Goal: Task Accomplishment & Management: Manage account settings

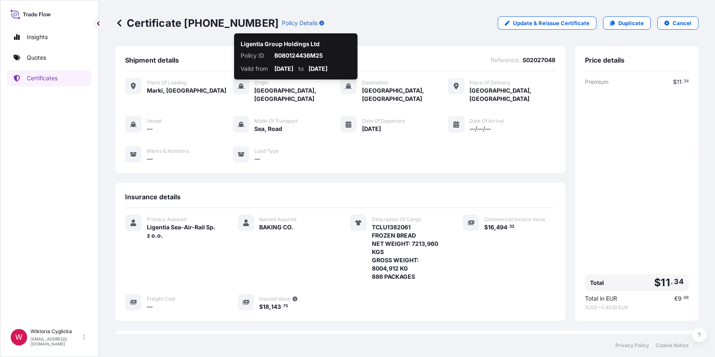
scroll to position [101, 0]
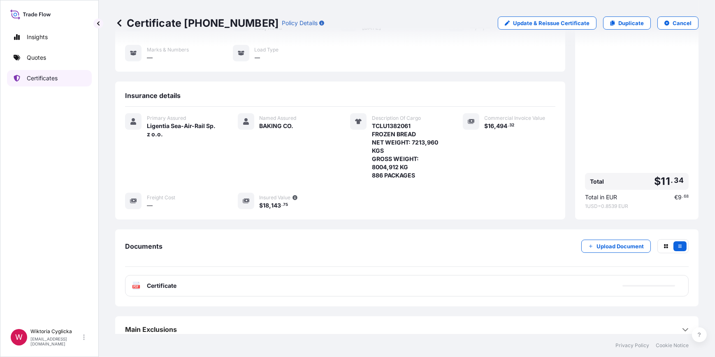
click at [32, 52] on link "Quotes" at bounding box center [49, 57] width 85 height 16
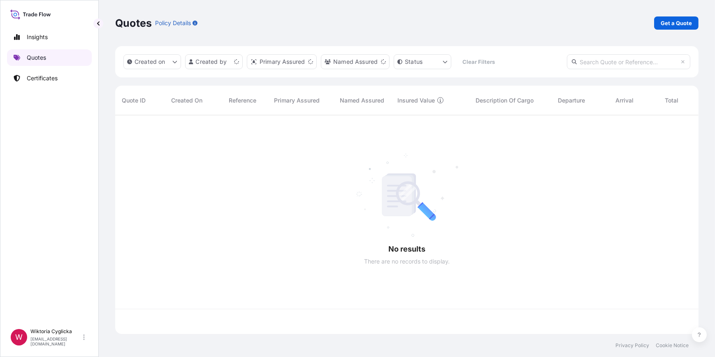
scroll to position [217, 577]
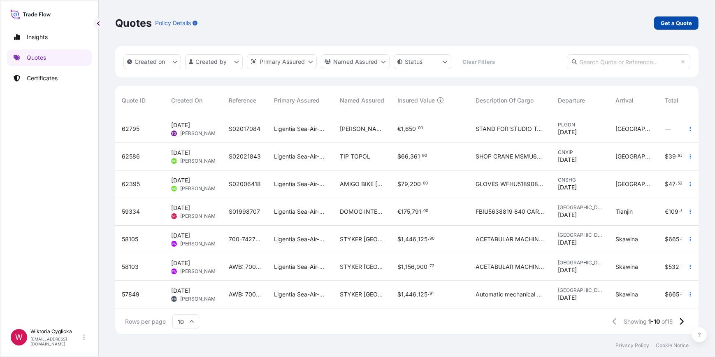
click at [667, 21] on p "Get a Quote" at bounding box center [675, 23] width 31 height 8
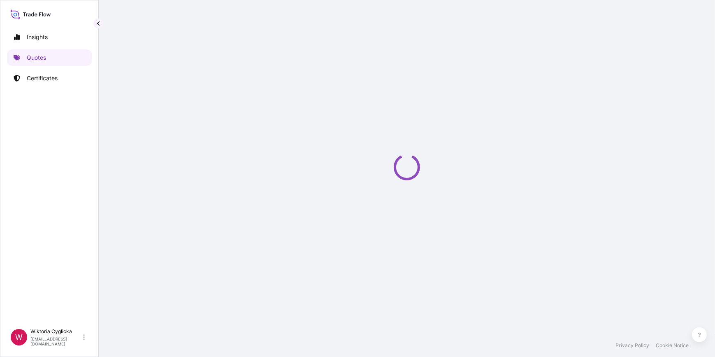
select select "Road / [GEOGRAPHIC_DATA]"
select select "Sea"
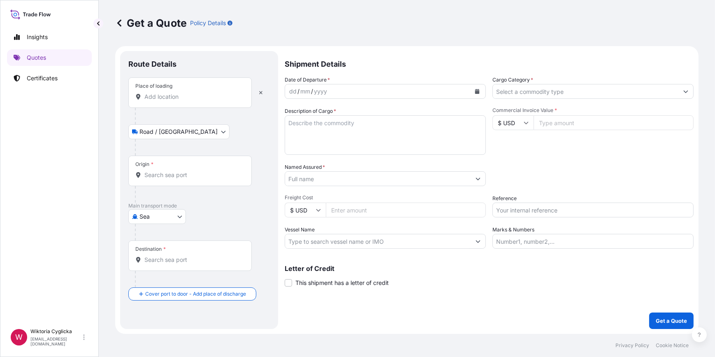
click at [176, 96] on input "Place of loading" at bounding box center [192, 97] width 97 height 8
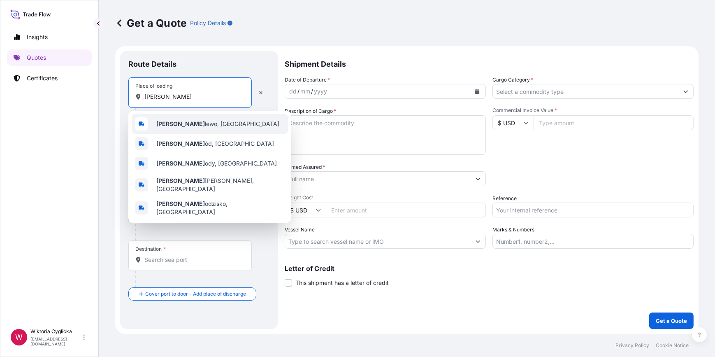
click at [177, 120] on span "[PERSON_NAME] lewo, [GEOGRAPHIC_DATA]" at bounding box center [217, 124] width 123 height 8
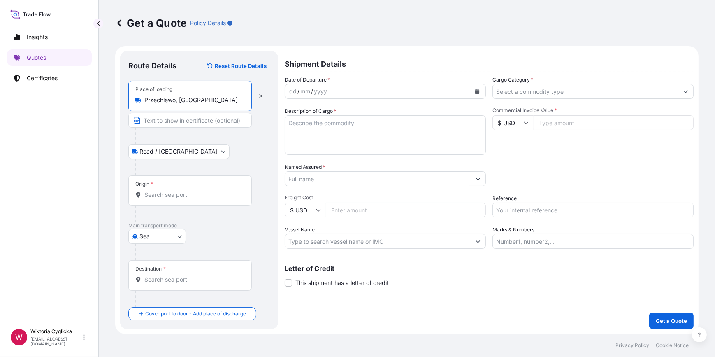
type input "Przechlewo, [GEOGRAPHIC_DATA]"
click at [525, 209] on input "Reference" at bounding box center [592, 209] width 201 height 15
paste input "S02026888"
type input "S02026888"
click at [166, 196] on input "Origin *" at bounding box center [192, 194] width 97 height 8
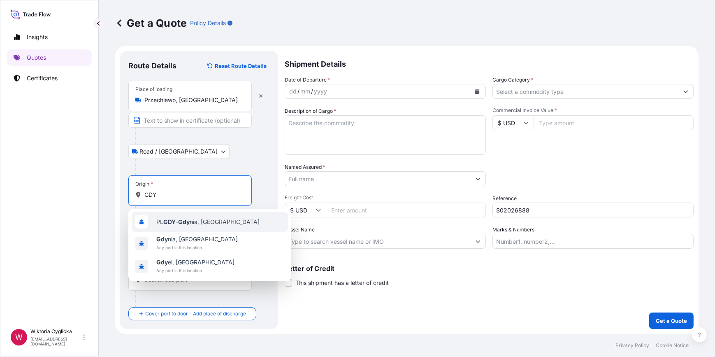
click at [176, 220] on span "PL GDY - Gdy nia, [GEOGRAPHIC_DATA]" at bounding box center [207, 222] width 103 height 8
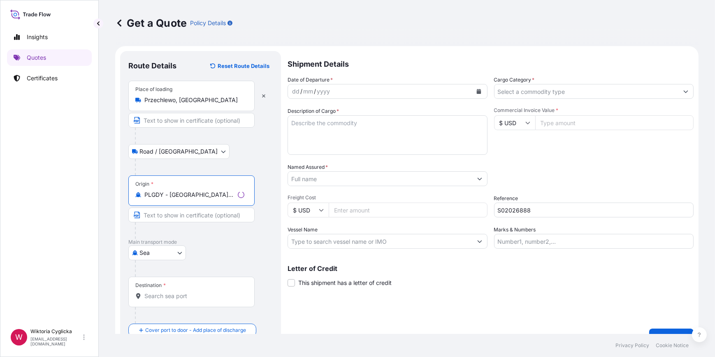
type input "PLGDY - [GEOGRAPHIC_DATA], [GEOGRAPHIC_DATA]"
click at [166, 292] on input "Destination *" at bounding box center [194, 296] width 100 height 8
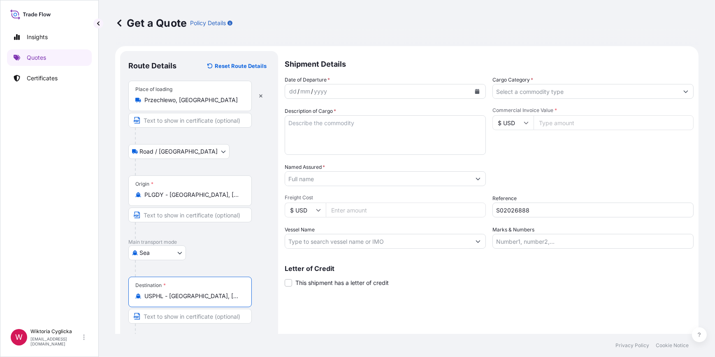
type input "USPHL - [GEOGRAPHIC_DATA], [GEOGRAPHIC_DATA]"
click at [306, 176] on input "Named Assured *" at bounding box center [377, 178] width 185 height 15
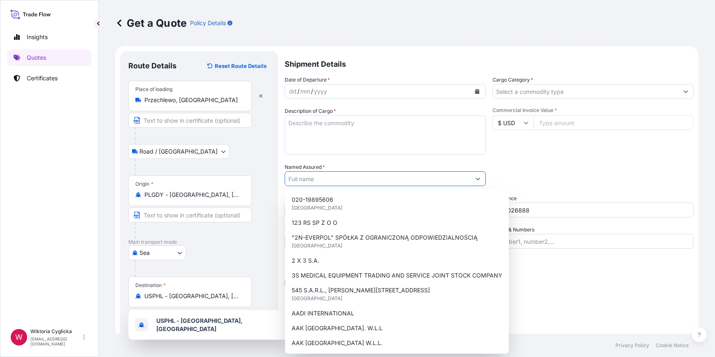
paste input "AWANO FOOD GROUP PTE LTD"
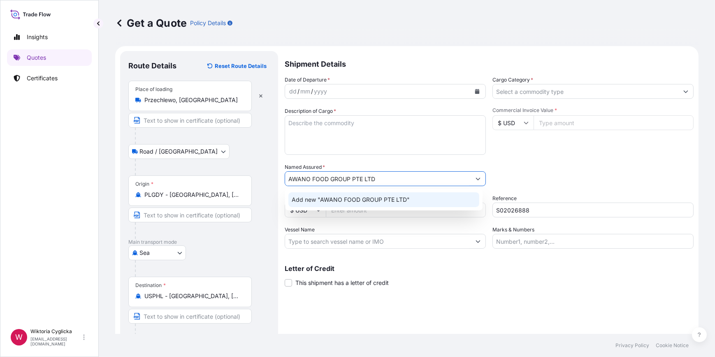
click at [341, 201] on span "Add new "AWANO FOOD GROUP PTE LTD"" at bounding box center [351, 199] width 118 height 8
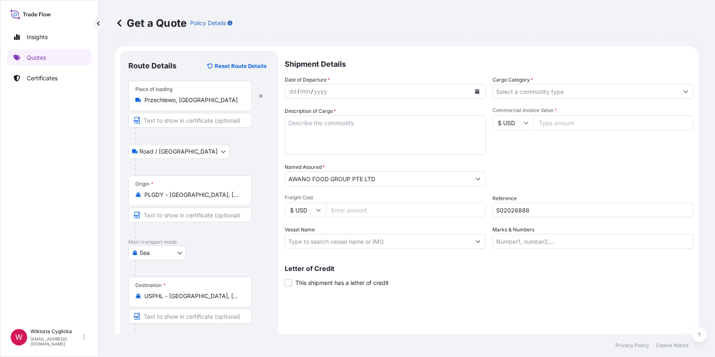
click at [368, 178] on input "AWANO FOOD GROUP PTE LTD" at bounding box center [377, 178] width 185 height 15
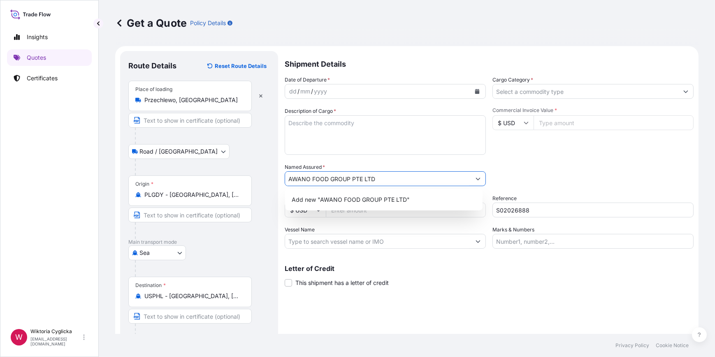
click at [368, 178] on input "AWANO FOOD GROUP PTE LTD" at bounding box center [377, 178] width 185 height 15
paste input "CYPRESS INTERNATIONAL"
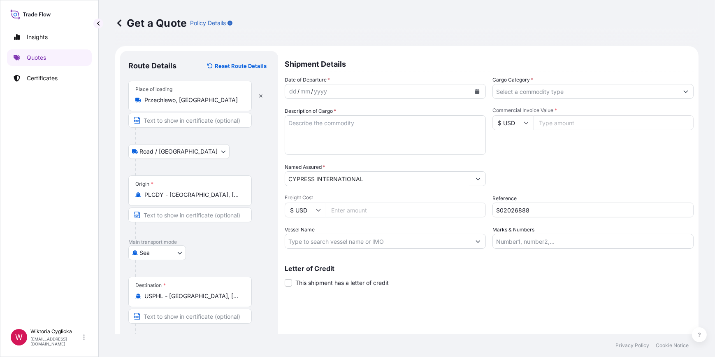
click at [391, 180] on input "CYPRESS INTERNATIONAL" at bounding box center [377, 178] width 185 height 15
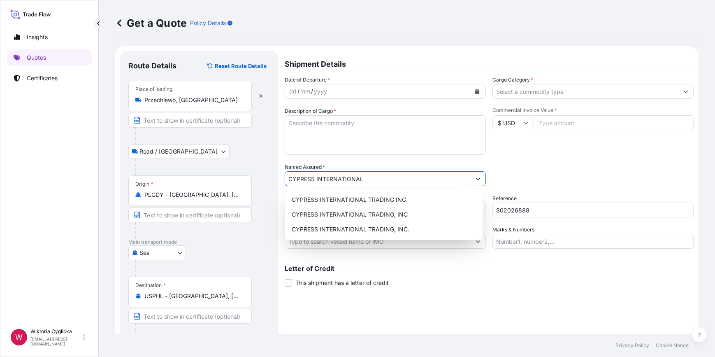
paste input "TRADING, INC."
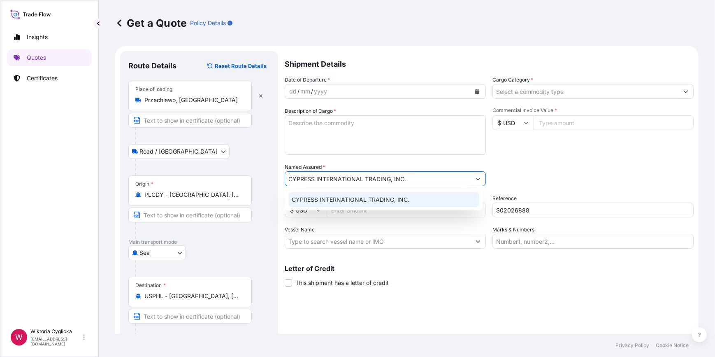
click at [391, 197] on span "CYPRESS INTERNATIONAL TRADING, INC." at bounding box center [351, 199] width 118 height 8
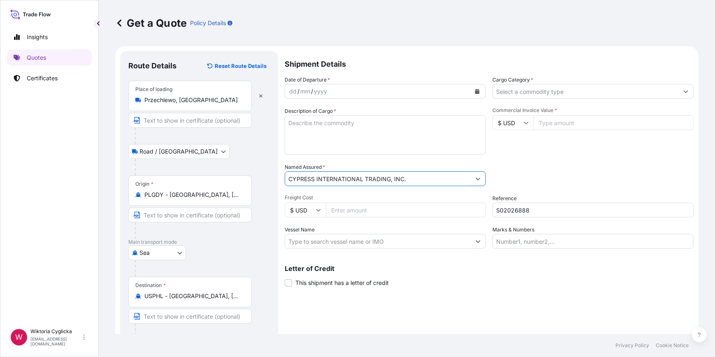
type input "CYPRESS INTERNATIONAL TRADING, INC."
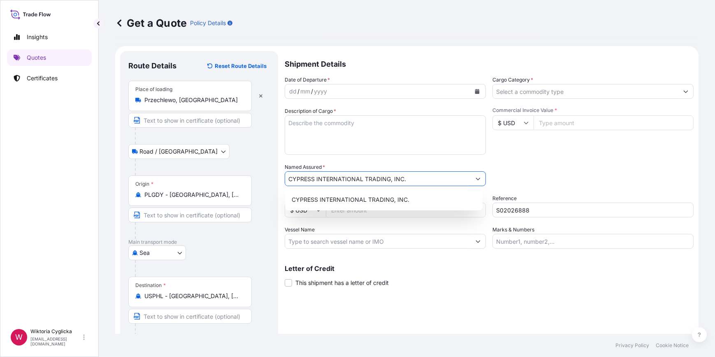
click at [473, 88] on button "Calendar" at bounding box center [476, 91] width 13 height 13
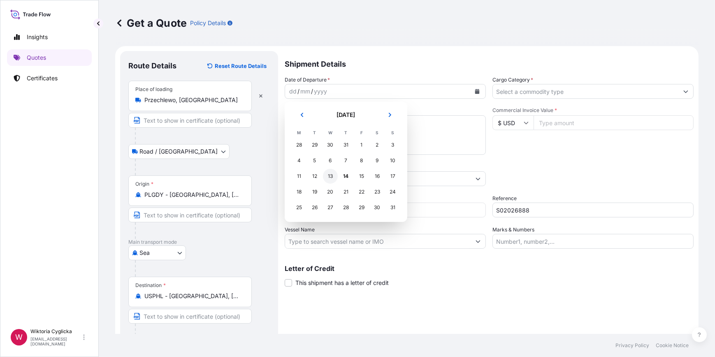
click at [328, 176] on div "13" at bounding box center [330, 176] width 15 height 15
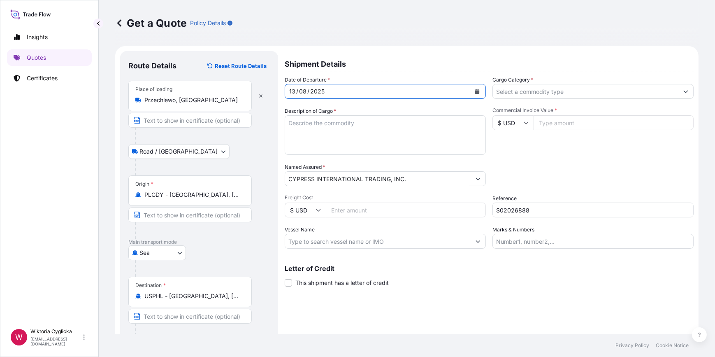
click at [594, 91] on input "Cargo Category *" at bounding box center [585, 91] width 185 height 15
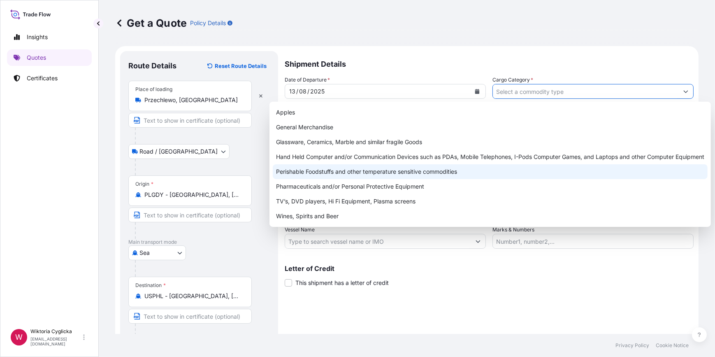
click at [387, 173] on div "Perishable Foodstuffs and other temperature sensitive commodities" at bounding box center [490, 171] width 435 height 15
type input "Perishable Foodstuffs and other temperature sensitive commodities"
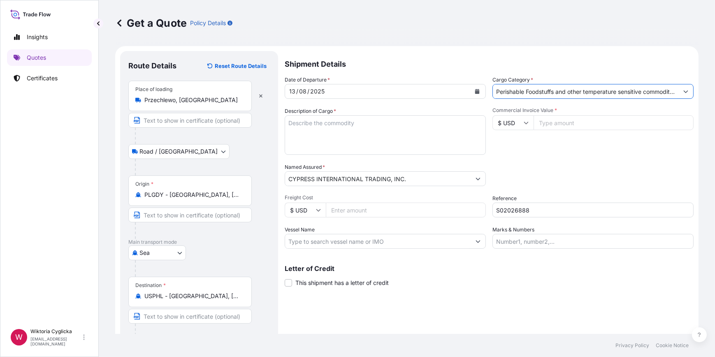
click at [373, 133] on textarea "Description of Cargo *" at bounding box center [385, 134] width 201 height 39
click at [314, 137] on textarea "Description of Cargo *" at bounding box center [385, 134] width 201 height 39
paste textarea "PORK BELLY BONELESS NET WEIGHT: 23518,290 KGS HS CODE: 020329 PO REFERENCE: GV2…"
click at [288, 118] on textarea "PORK BELLY BONELESS NET WEIGHT: 23518,290 KGS HS CODE: 020329 PO REFERENCE: GV2…" at bounding box center [385, 134] width 201 height 39
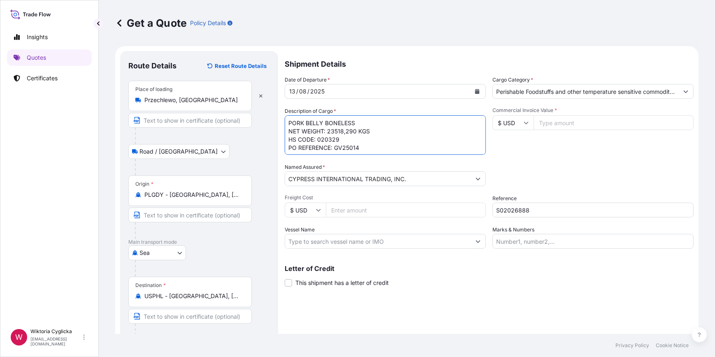
click at [288, 118] on textarea "PORK BELLY BONELESS NET WEIGHT: 23518,290 KGS HS CODE: 020329 PO REFERENCE: GV2…" at bounding box center [385, 134] width 201 height 39
paste textarea "HLBU9649119"
click at [373, 153] on textarea "HLBU9649119 PORK BELLY BONELESS NET WEIGHT: 23518,290 KGS HS CODE: 020329 PO RE…" at bounding box center [385, 134] width 201 height 39
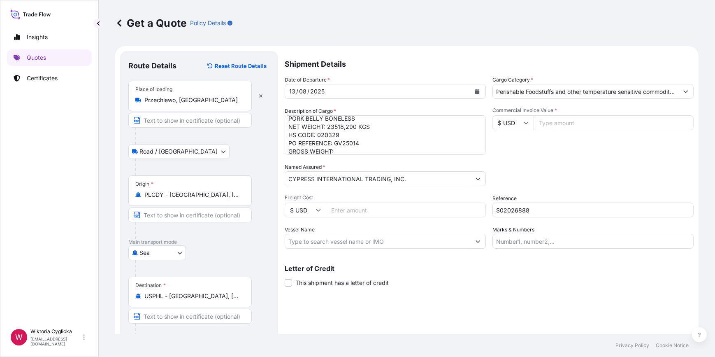
click at [351, 152] on textarea "HLBU9649119 PORK BELLY BONELESS NET WEIGHT: 23518,290 KGS HS CODE: 020329 PO RE…" at bounding box center [385, 134] width 201 height 39
paste textarea "24320.00"
type textarea "HLBU9649119 PORK BELLY BONELESS NET WEIGHT: 23518,290 KGS HS CODE: 020329 PO RE…"
click at [553, 137] on div "Commercial Invoice Value * $ USD" at bounding box center [592, 131] width 201 height 48
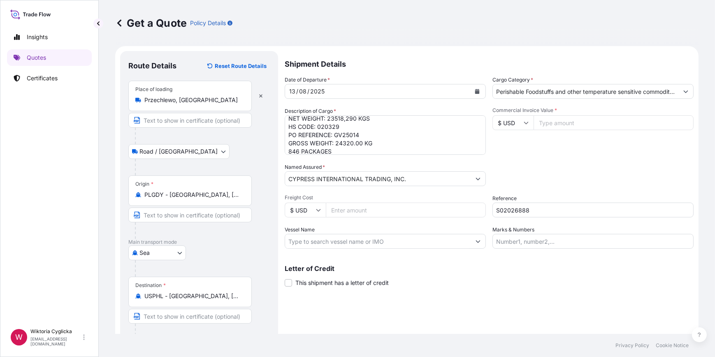
click at [560, 118] on input "Commercial Invoice Value *" at bounding box center [613, 122] width 160 height 15
type input "94073.16"
click at [569, 163] on div "Packing Category Type to search a container mode Please select a primary mode o…" at bounding box center [592, 174] width 201 height 23
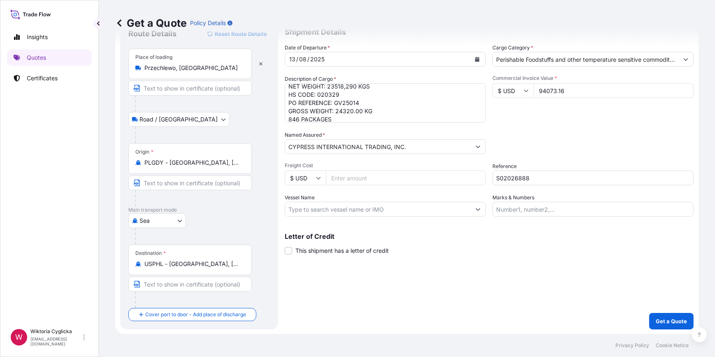
scroll to position [20, 0]
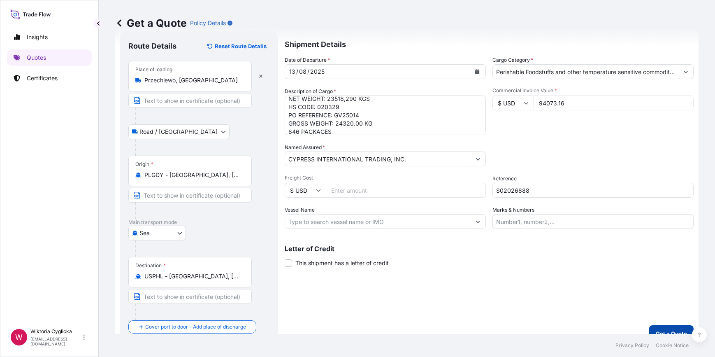
click at [649, 331] on button "Get a Quote" at bounding box center [671, 333] width 44 height 16
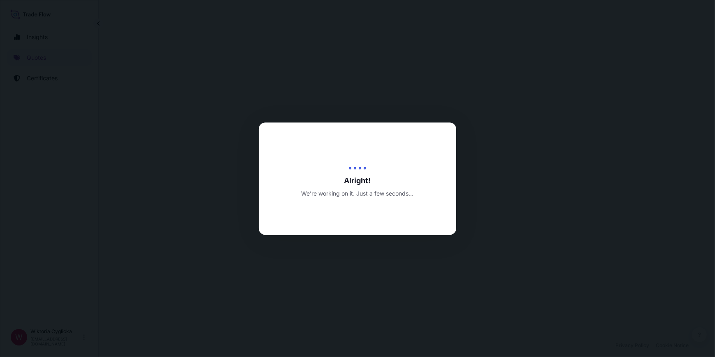
select select "Road / [GEOGRAPHIC_DATA]"
select select "Sea"
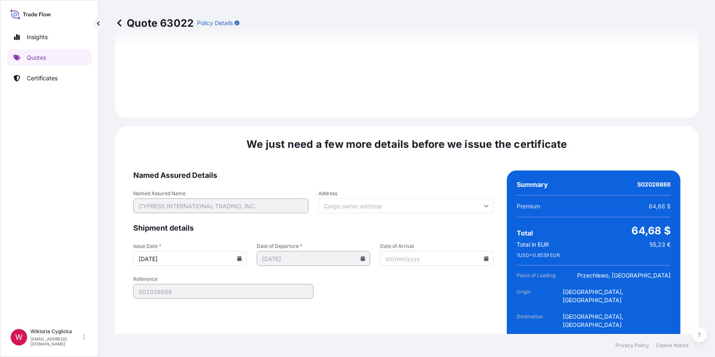
scroll to position [1027, 0]
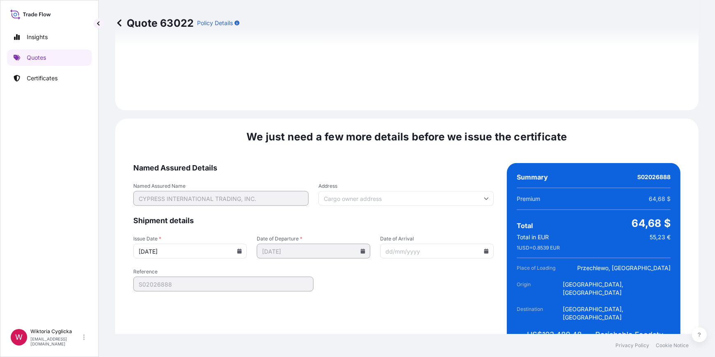
click at [237, 248] on icon at bounding box center [239, 250] width 5 height 5
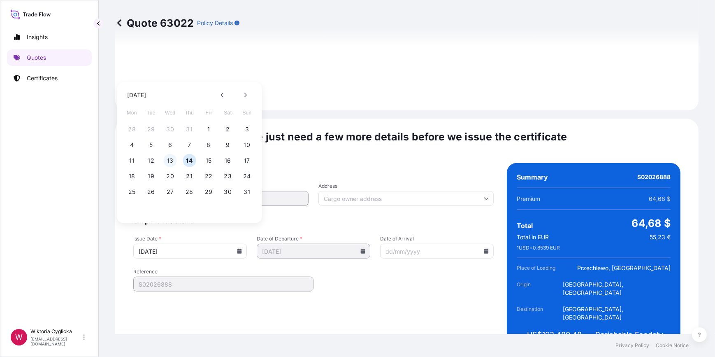
click at [169, 158] on button "13" at bounding box center [170, 160] width 13 height 13
type input "[DATE]"
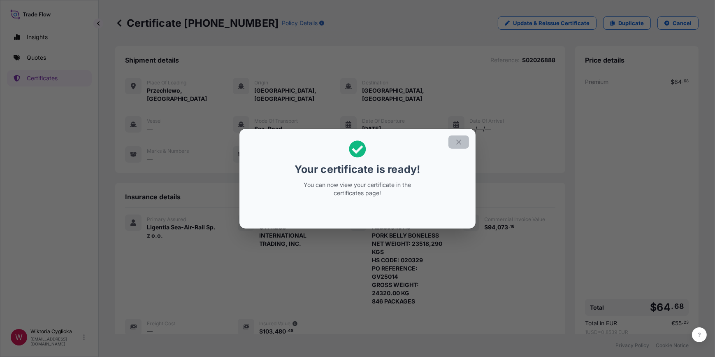
click at [461, 144] on icon "button" at bounding box center [458, 141] width 5 height 5
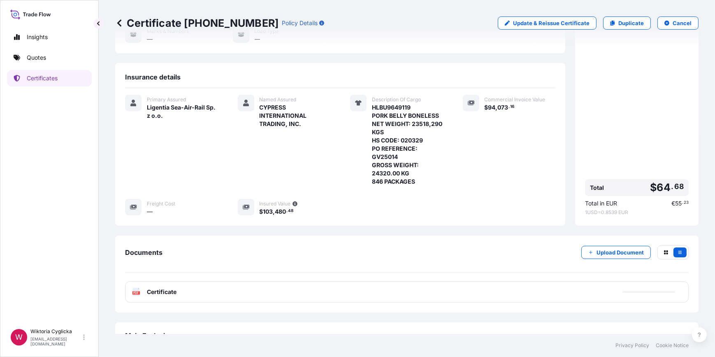
scroll to position [126, 0]
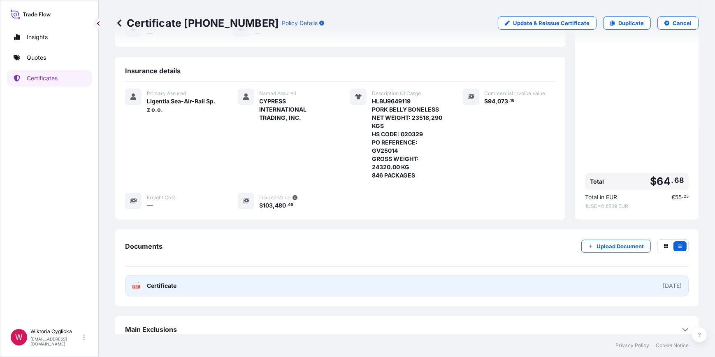
click at [508, 285] on link "PDF Certificate [DATE]" at bounding box center [406, 285] width 563 height 21
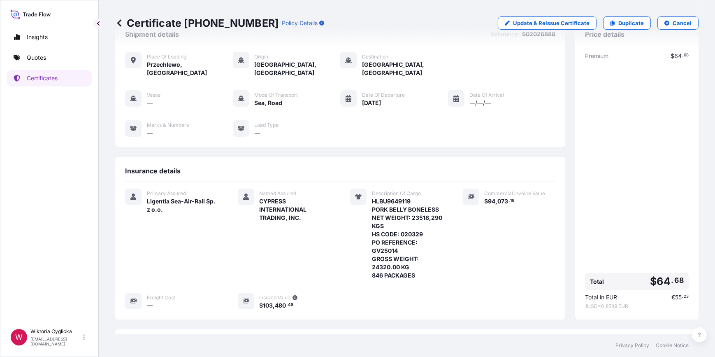
scroll to position [0, 0]
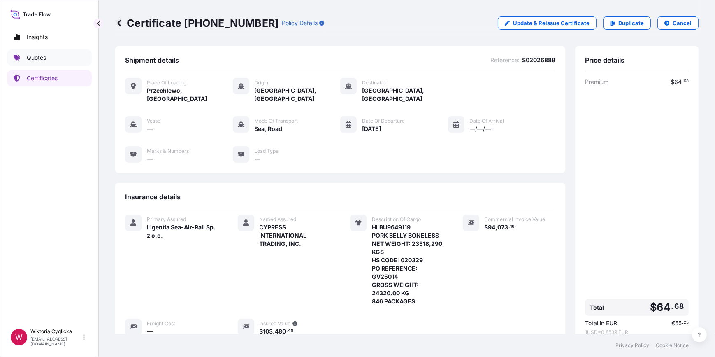
click at [41, 54] on p "Quotes" at bounding box center [36, 57] width 19 height 8
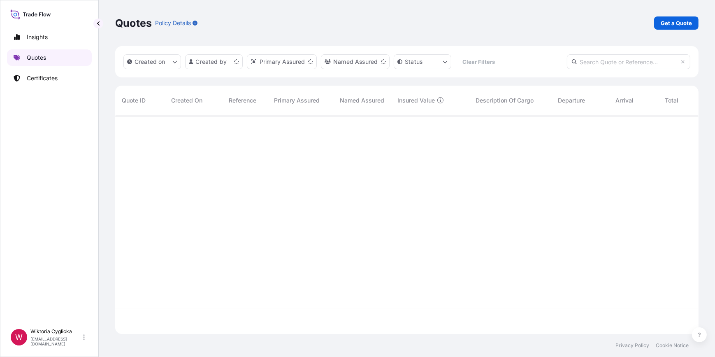
scroll to position [217, 577]
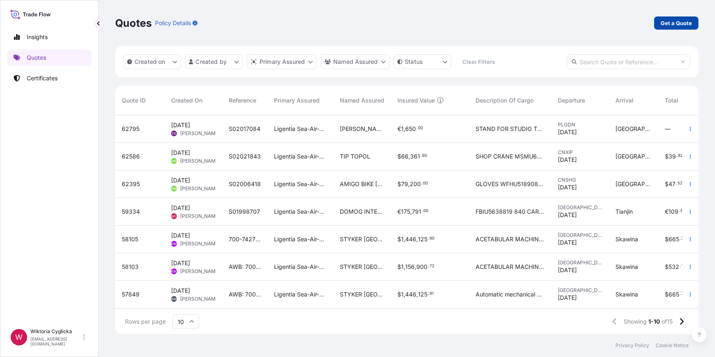
click at [666, 23] on p "Get a Quote" at bounding box center [675, 23] width 31 height 8
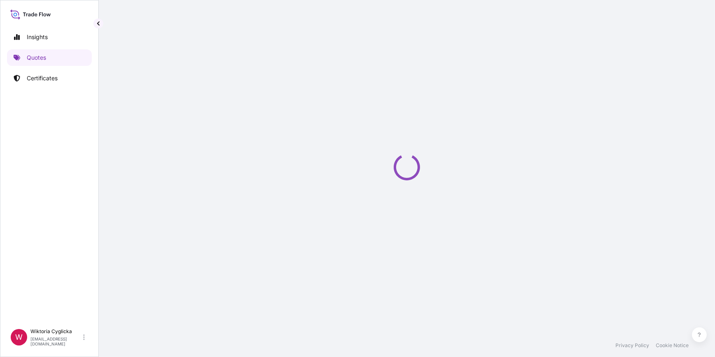
select select "Road / [GEOGRAPHIC_DATA]"
select select "Sea"
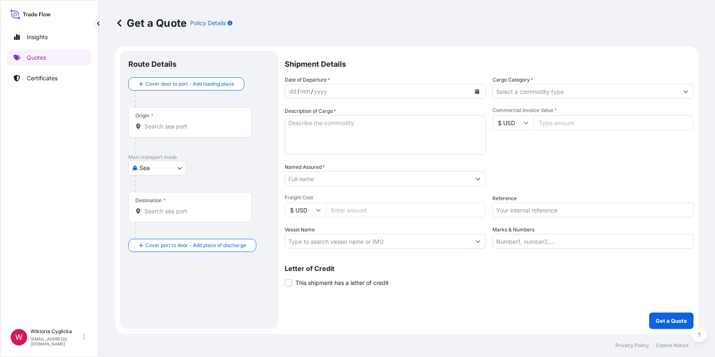
click at [559, 204] on input "Reference" at bounding box center [592, 209] width 201 height 15
paste input "S02022015"
type input "S02022015"
click at [556, 185] on div "Packing Category Type to search a container mode Please select a primary mode o…" at bounding box center [592, 174] width 201 height 23
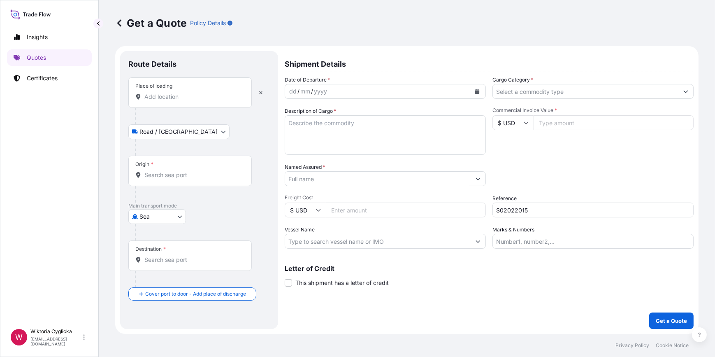
click at [185, 174] on input "Origin *" at bounding box center [192, 175] width 97 height 8
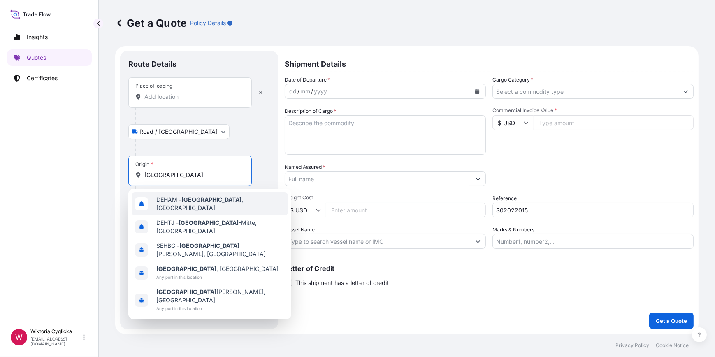
click at [178, 199] on span "DEHAM - [GEOGRAPHIC_DATA] , [GEOGRAPHIC_DATA]" at bounding box center [220, 203] width 128 height 16
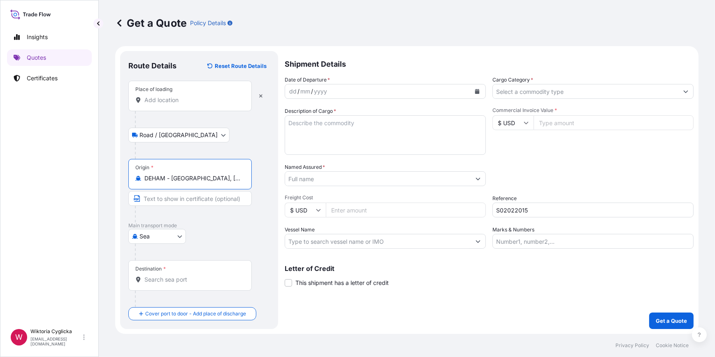
type input "DEHAM - [GEOGRAPHIC_DATA], [GEOGRAPHIC_DATA]"
click at [181, 279] on input "Destination *" at bounding box center [192, 279] width 97 height 8
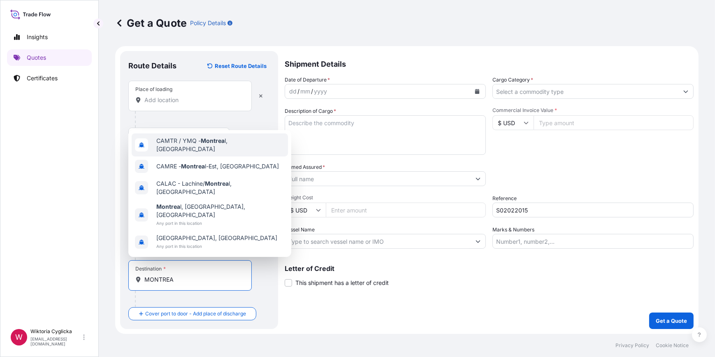
click at [200, 153] on span "CAMTR / YMQ - Montrea l, [GEOGRAPHIC_DATA]" at bounding box center [220, 145] width 128 height 16
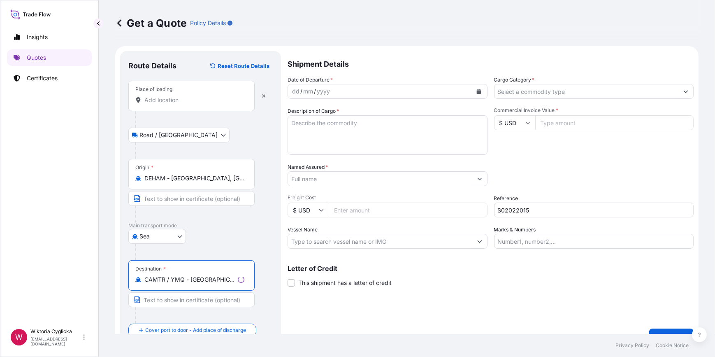
type input "CAMTR / YMQ - [GEOGRAPHIC_DATA], [GEOGRAPHIC_DATA]"
click at [380, 130] on textarea "Description of Cargo *" at bounding box center [387, 134] width 200 height 39
click at [477, 93] on button "Calendar" at bounding box center [476, 91] width 13 height 13
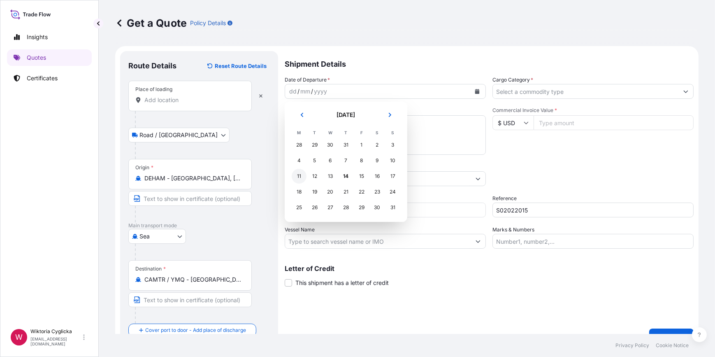
click at [301, 174] on div "11" at bounding box center [299, 176] width 15 height 15
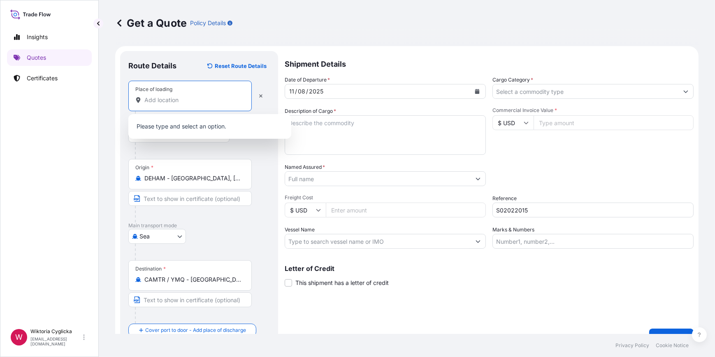
click at [207, 96] on input "Place of loading" at bounding box center [192, 100] width 97 height 8
paste input "OLSZTYN"
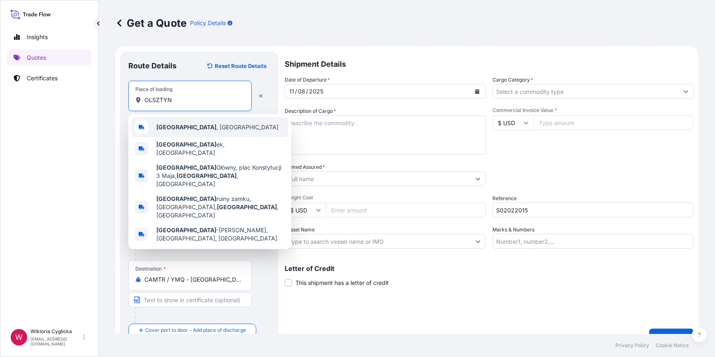
click at [176, 125] on b "[GEOGRAPHIC_DATA]" at bounding box center [186, 126] width 60 height 7
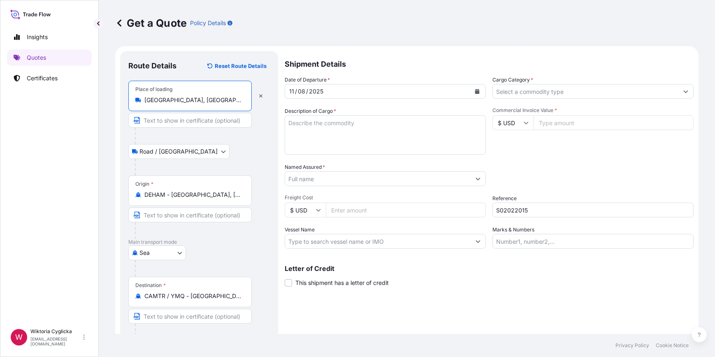
type input "[GEOGRAPHIC_DATA], [GEOGRAPHIC_DATA]"
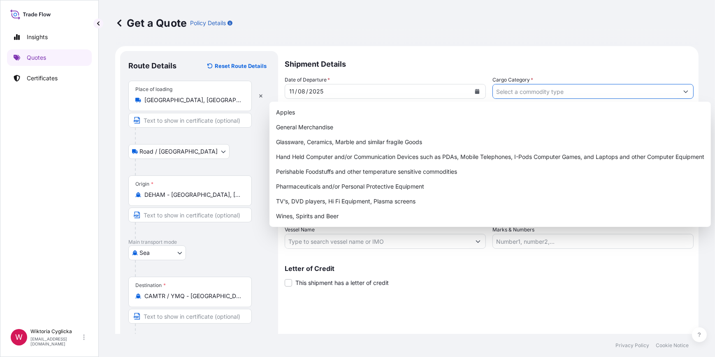
click at [576, 97] on input "Cargo Category *" at bounding box center [585, 91] width 185 height 15
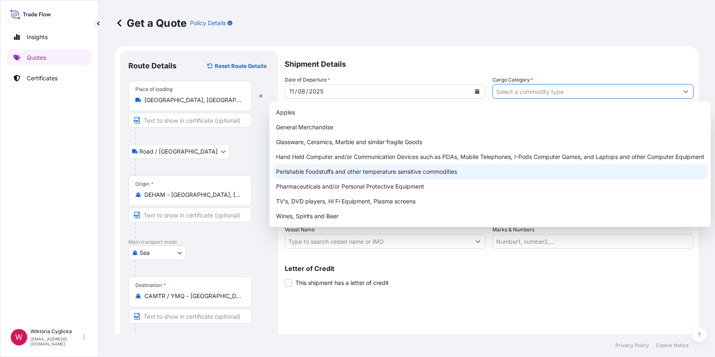
click at [357, 171] on div "Perishable Foodstuffs and other temperature sensitive commodities" at bounding box center [490, 171] width 435 height 15
type input "Perishable Foodstuffs and other temperature sensitive commodities"
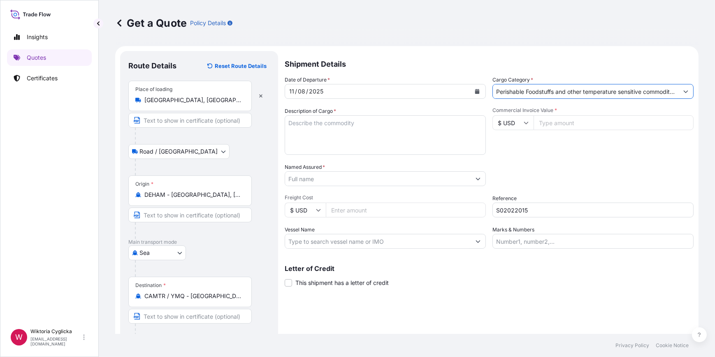
click at [542, 125] on input "Commercial Invoice Value *" at bounding box center [613, 122] width 160 height 15
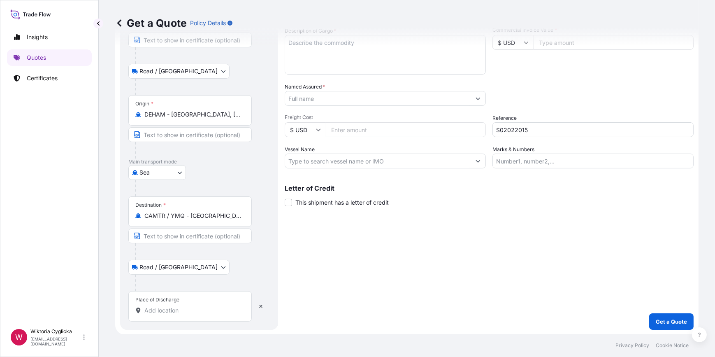
scroll to position [81, 0]
click at [182, 308] on input "Place of Discharge" at bounding box center [192, 310] width 97 height 8
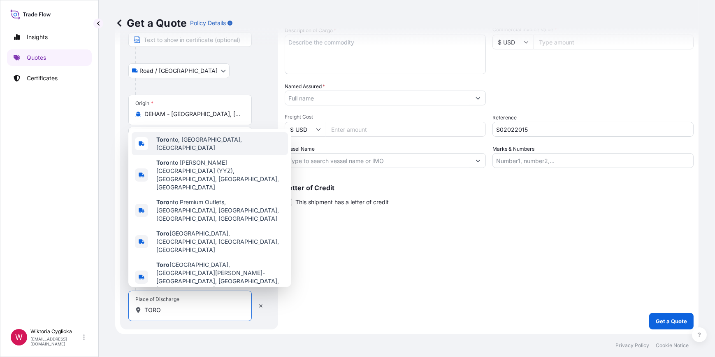
click at [191, 152] on span "Toro nto, [GEOGRAPHIC_DATA], [GEOGRAPHIC_DATA]" at bounding box center [220, 143] width 128 height 16
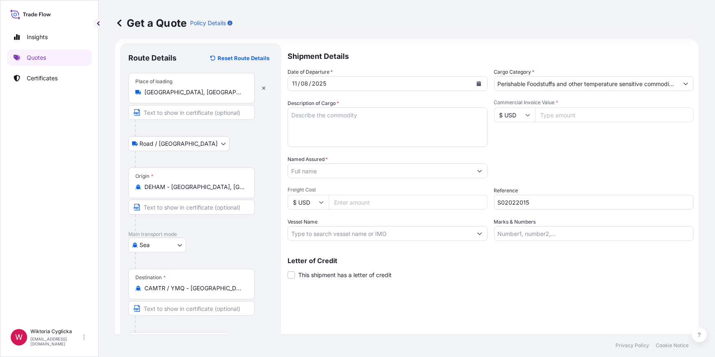
scroll to position [6, 0]
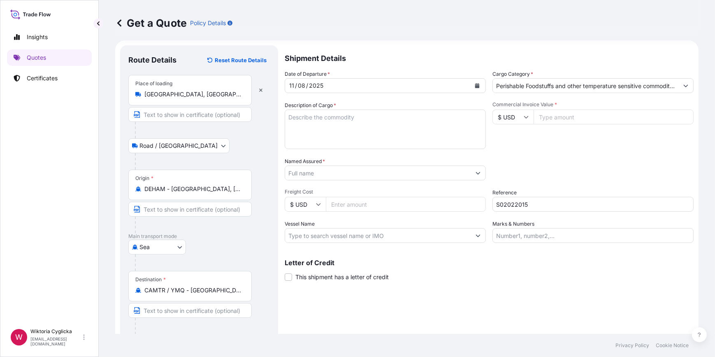
type input "[GEOGRAPHIC_DATA], [GEOGRAPHIC_DATA], [GEOGRAPHIC_DATA]"
click at [314, 117] on textarea "Description of Cargo *" at bounding box center [385, 128] width 201 height 39
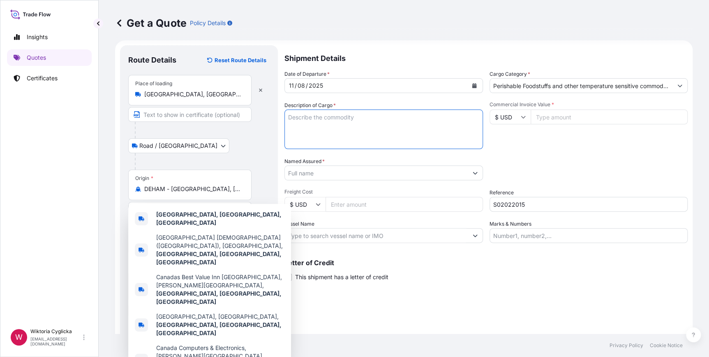
paste textarea "TURKEY THIGH MEAT, BONELESS"
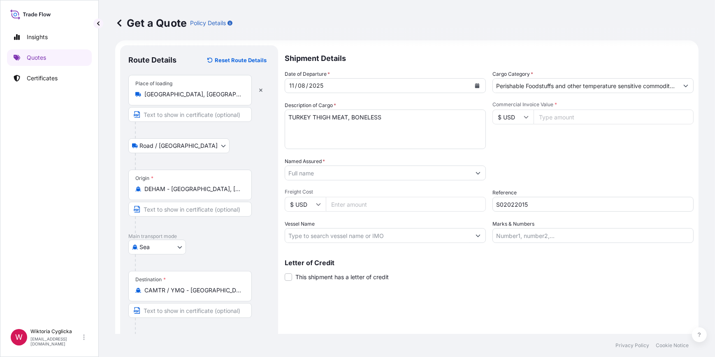
click at [388, 120] on textarea "TURKEY THIGH MEAT, BONELESS" at bounding box center [385, 128] width 201 height 39
paste textarea "SKINLESS, [DEMOGRAPHIC_DATA] (VIANDE DE"
click at [470, 118] on textarea "TURKEY THIGH MEAT, BONELESS SKINLESS, [DEMOGRAPHIC_DATA] (VIANDE DE" at bounding box center [385, 128] width 201 height 39
paste textarea "CUISSE DE DINDE, DESOSSEE ET SANS PEAU, [DEMOGRAPHIC_DATA]) NET WEIGHT: 21000 KG"
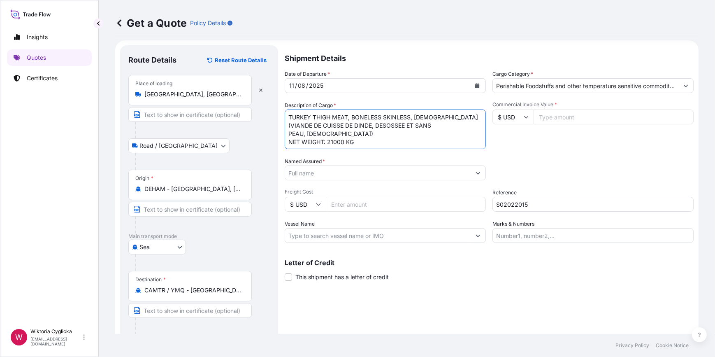
scroll to position [5, 0]
click at [365, 145] on textarea "TURKEY THIGH MEAT, BONELESS SKINLESS, [DEMOGRAPHIC_DATA] (VIANDE DE CUISSE DE D…" at bounding box center [385, 128] width 201 height 39
paste textarea "22426,000"
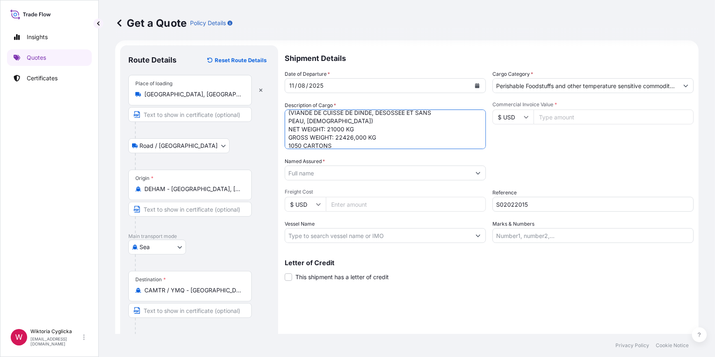
type textarea "TURKEY THIGH MEAT, BONELESS SKINLESS, [DEMOGRAPHIC_DATA] (VIANDE DE CUISSE DE D…"
click at [518, 159] on div "Packing Category Type to search a container mode Please select a primary mode o…" at bounding box center [592, 168] width 201 height 23
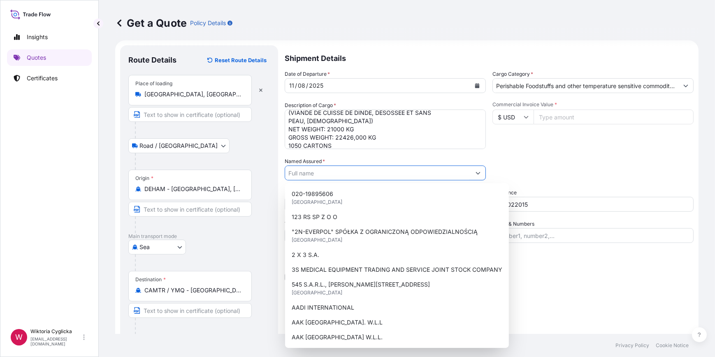
click at [340, 175] on input "Named Assured *" at bounding box center [377, 172] width 185 height 15
paste input "[PERSON_NAME] FINE FOOD, DIV PBOLP"
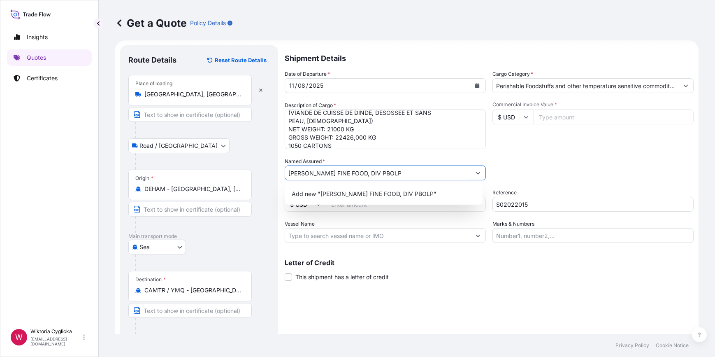
drag, startPoint x: 348, startPoint y: 171, endPoint x: 401, endPoint y: 172, distance: 52.7
click at [401, 172] on input "[PERSON_NAME] FINE FOOD, DIV PBOLP" at bounding box center [377, 172] width 185 height 15
click at [368, 194] on span "Add new "[PERSON_NAME] FINE FOOD, "" at bounding box center [349, 194] width 114 height 8
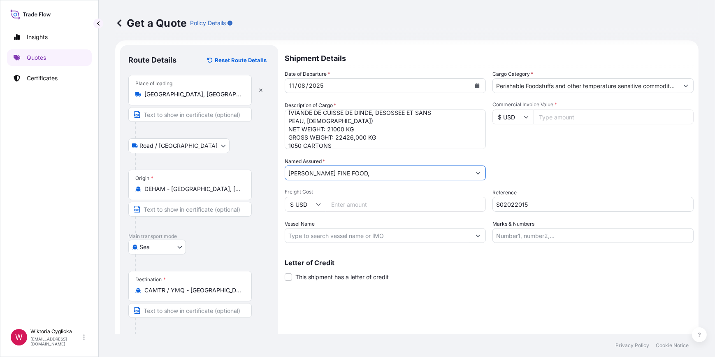
type input "[PERSON_NAME] FINE FOOD,"
click at [556, 119] on input "Commercial Invoice Value *" at bounding box center [613, 116] width 160 height 15
type input "147000"
click at [553, 173] on div "Packing Category Type to search a container mode Please select a primary mode o…" at bounding box center [592, 168] width 201 height 23
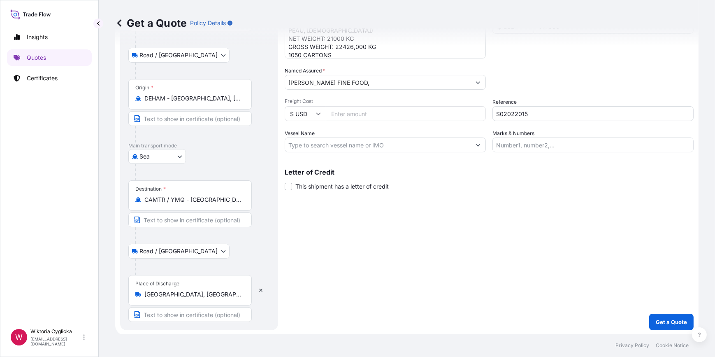
scroll to position [97, 0]
click at [658, 317] on p "Get a Quote" at bounding box center [671, 321] width 31 height 8
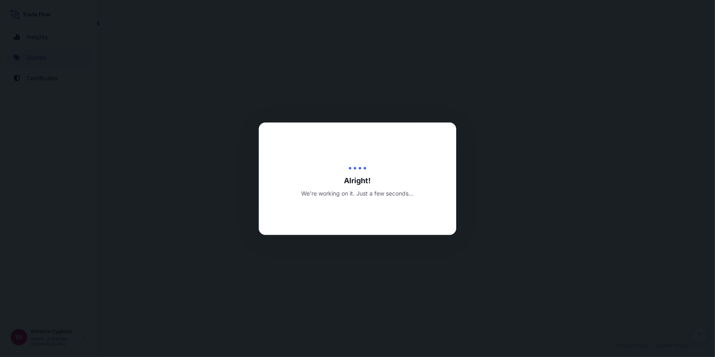
select select "Road / [GEOGRAPHIC_DATA]"
select select "Sea"
select select "Road / [GEOGRAPHIC_DATA]"
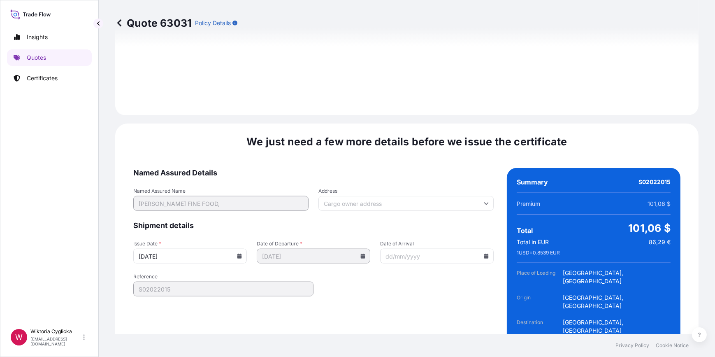
scroll to position [1189, 0]
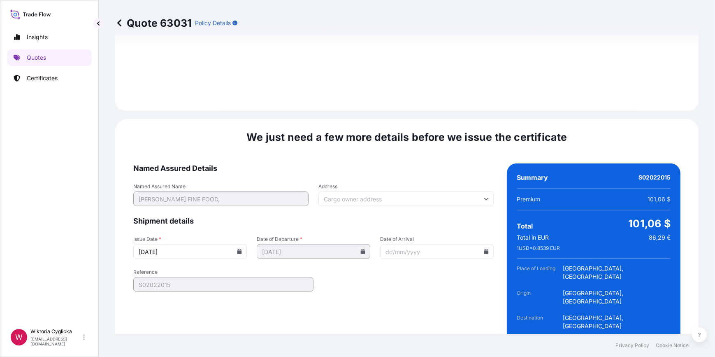
click at [237, 249] on icon at bounding box center [239, 251] width 5 height 5
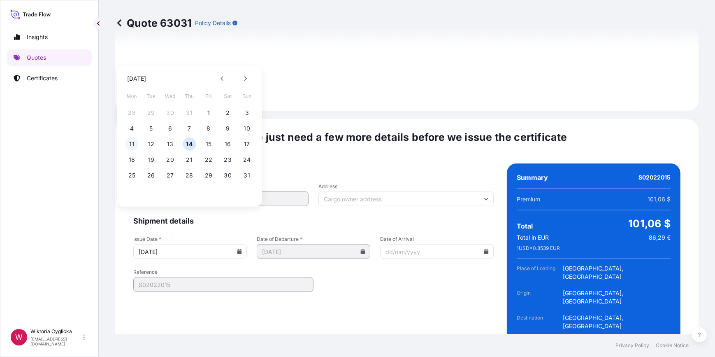
click at [135, 141] on button "11" at bounding box center [131, 143] width 13 height 13
type input "[DATE]"
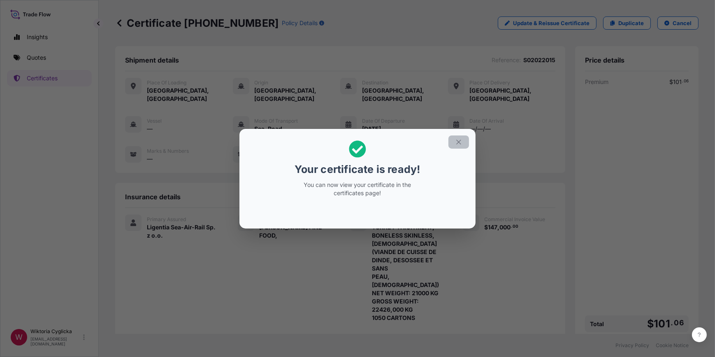
click at [459, 141] on icon "button" at bounding box center [458, 141] width 7 height 7
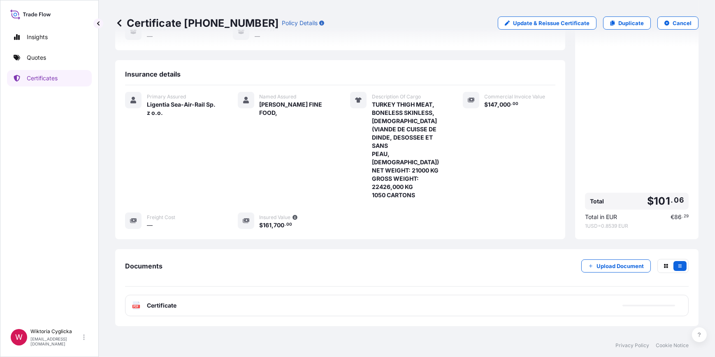
scroll to position [126, 0]
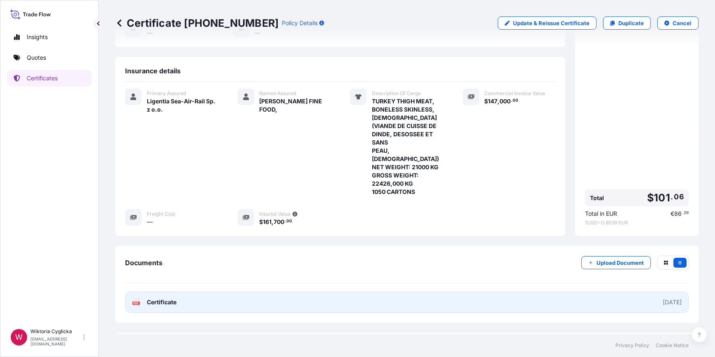
click at [389, 291] on link "PDF Certificate [DATE]" at bounding box center [406, 301] width 563 height 21
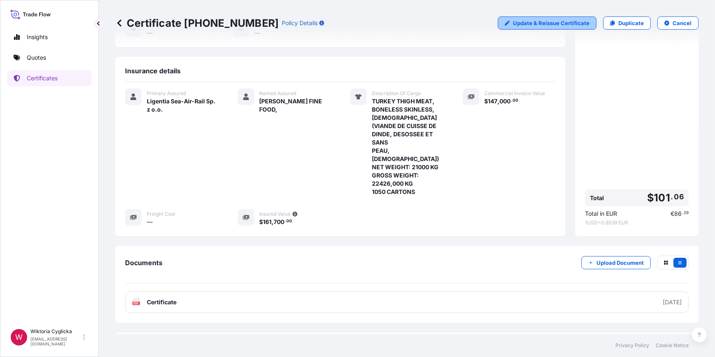
click at [560, 23] on p "Update & Reissue Certificate" at bounding box center [551, 23] width 76 height 8
select select "Road / [GEOGRAPHIC_DATA]"
select select "Sea"
select select "Road / [GEOGRAPHIC_DATA]"
select select "31440"
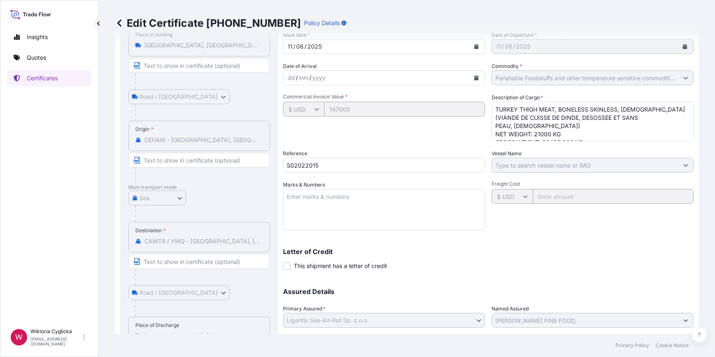
scroll to position [76, 0]
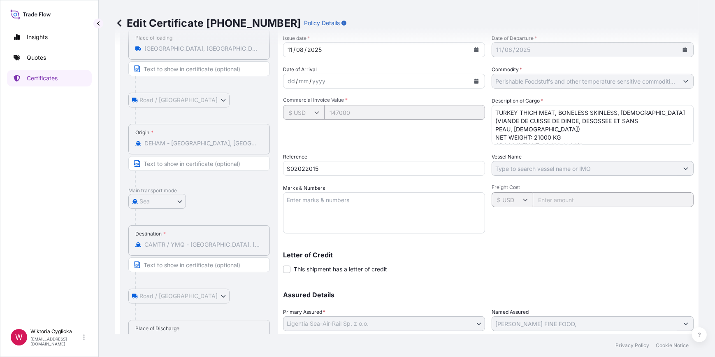
click at [494, 111] on textarea "TURKEY THIGH MEAT, BONELESS SKINLESS, [DEMOGRAPHIC_DATA] (VIANDE DE CUISSE DE D…" at bounding box center [592, 124] width 202 height 39
paste textarea "HLBU6032102"
type textarea "HLBU6032102 TURKEY THIGH MEAT, BONELESS SKINLESS, [DEMOGRAPHIC_DATA] (VIANDE DE…"
click at [562, 280] on div "Shipment Details Issue date * [DATE] Date of Departure * [DATE] Date of Arrival…" at bounding box center [488, 183] width 410 height 361
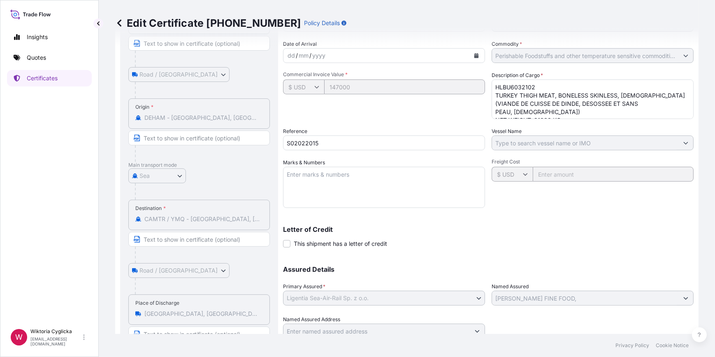
scroll to position [134, 0]
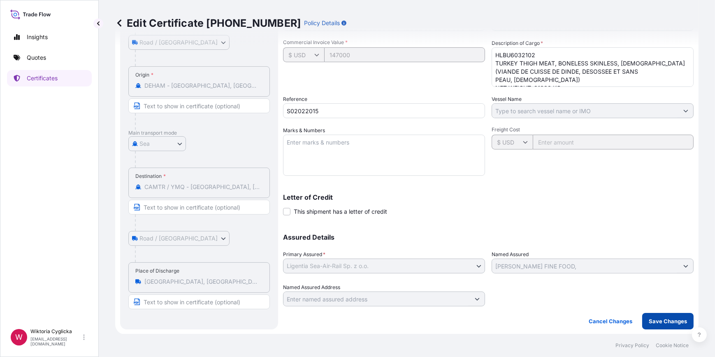
click at [659, 317] on p "Save Changes" at bounding box center [668, 321] width 38 height 8
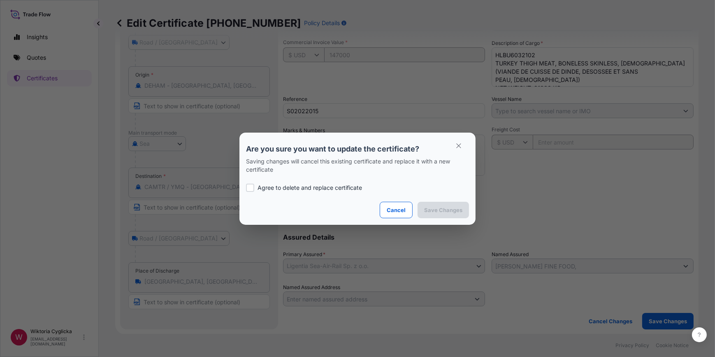
click at [253, 187] on div at bounding box center [250, 187] width 8 height 8
checkbox input "true"
click at [441, 206] on p "Save Changes" at bounding box center [443, 210] width 38 height 8
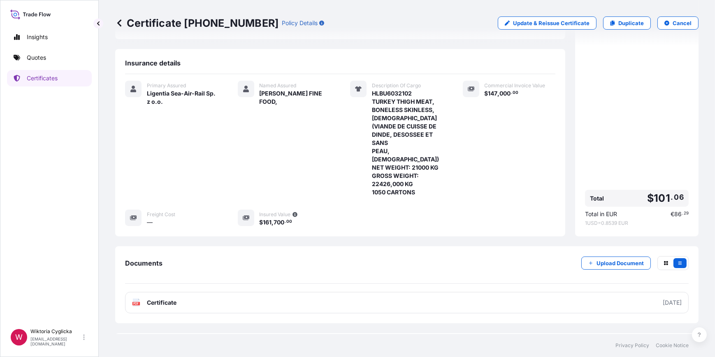
scroll to position [134, 0]
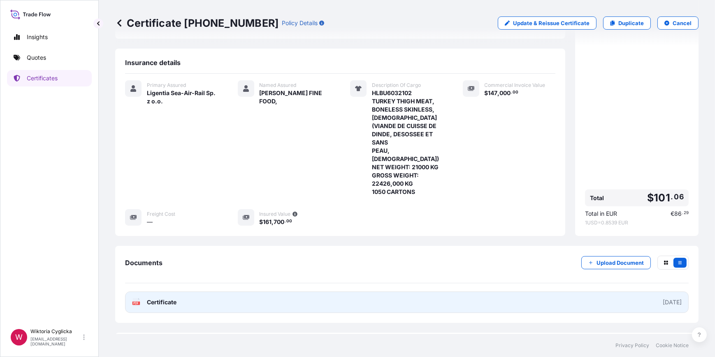
click at [354, 291] on link "PDF Certificate [DATE]" at bounding box center [406, 301] width 563 height 21
